Goal: Find specific page/section: Find specific page/section

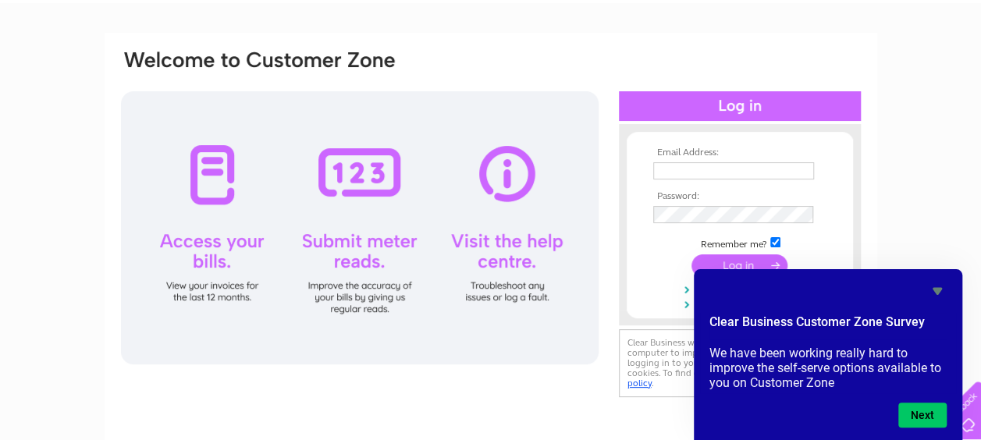
scroll to position [156, 0]
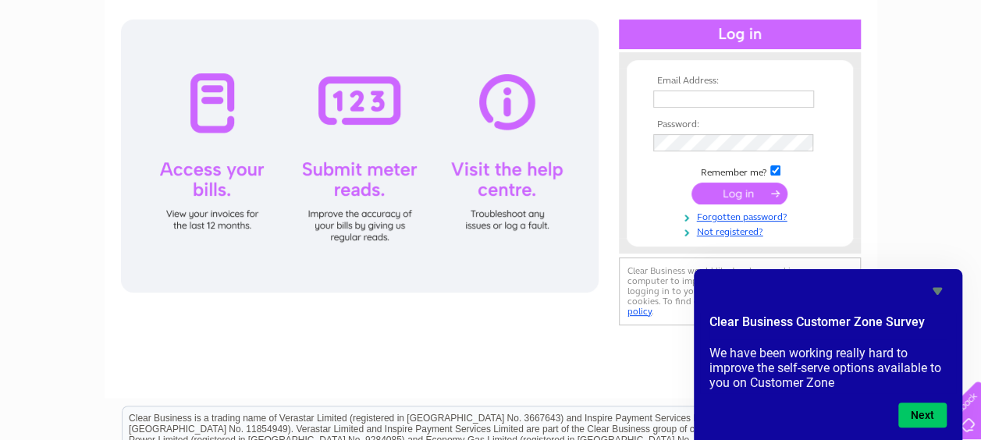
type input "[EMAIL_ADDRESS][DOMAIN_NAME]"
click at [740, 189] on input "submit" at bounding box center [739, 194] width 96 height 22
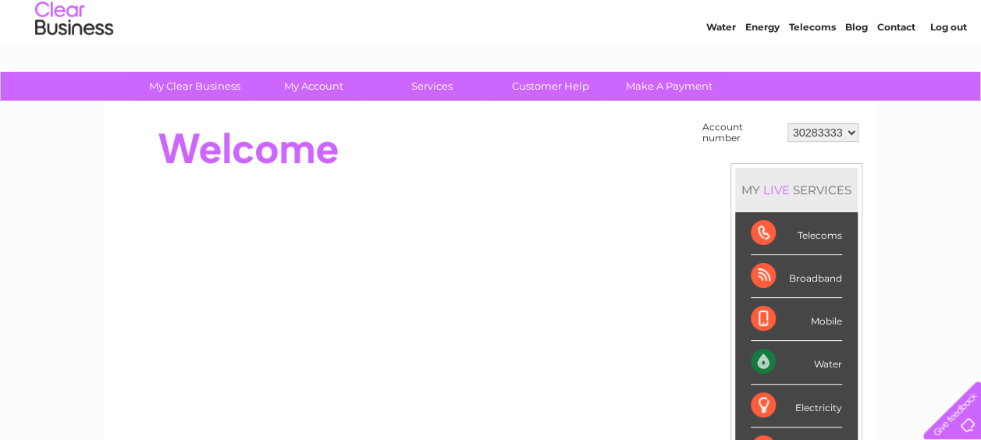
scroll to position [78, 0]
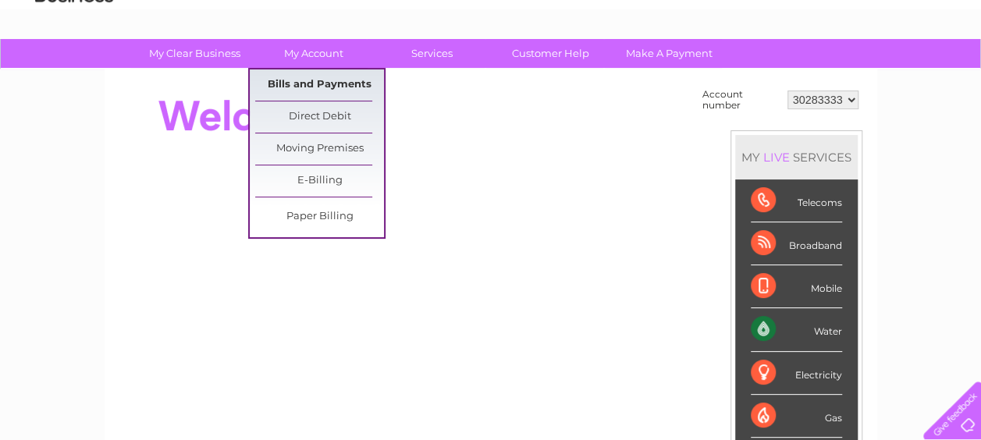
click at [316, 87] on link "Bills and Payments" at bounding box center [319, 84] width 129 height 31
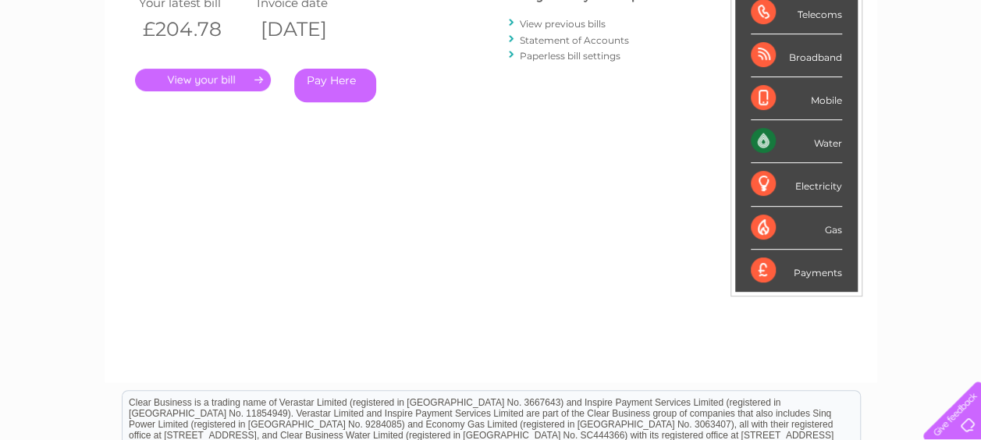
scroll to position [312, 0]
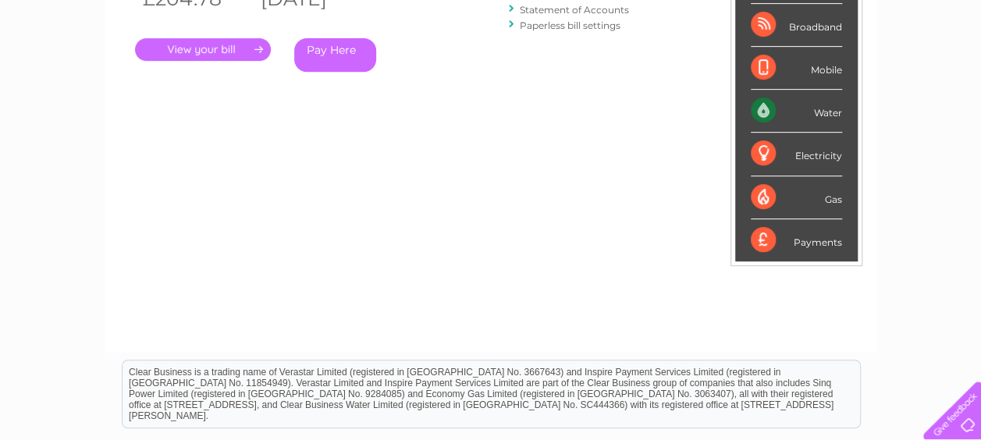
click at [225, 44] on link "." at bounding box center [203, 49] width 136 height 23
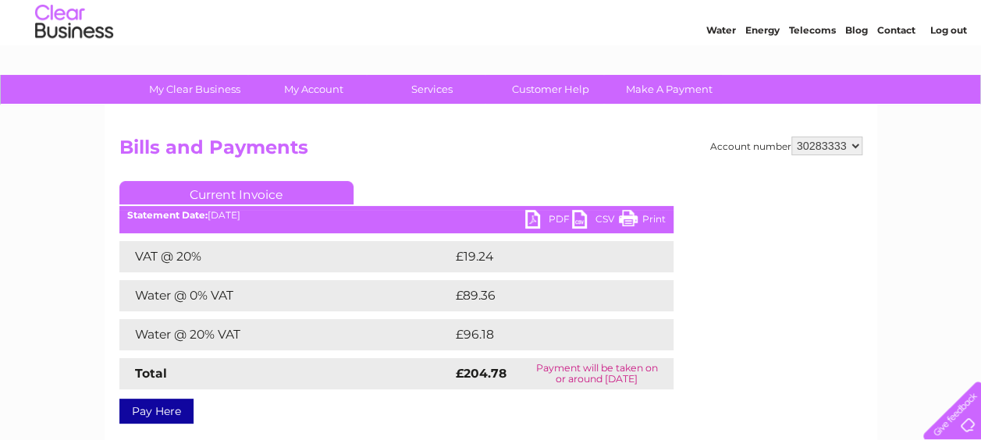
scroll to position [78, 0]
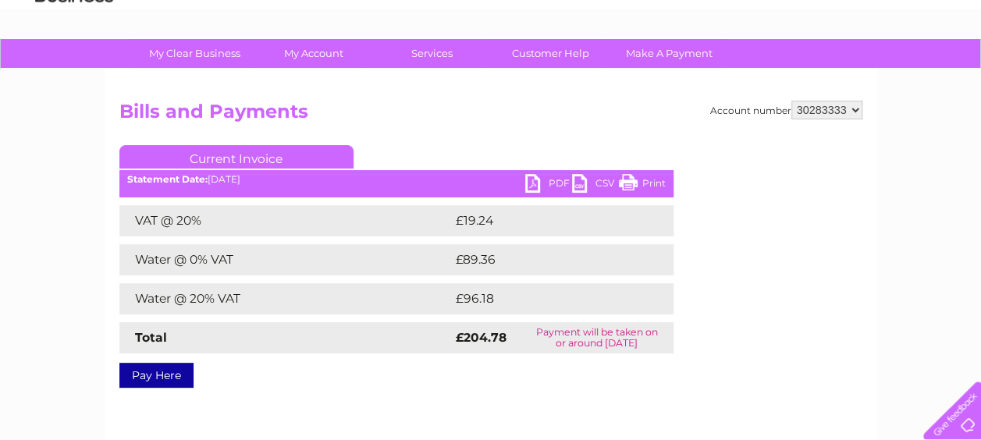
click at [549, 178] on link "PDF" at bounding box center [548, 185] width 47 height 23
